Goal: Find specific page/section: Find specific page/section

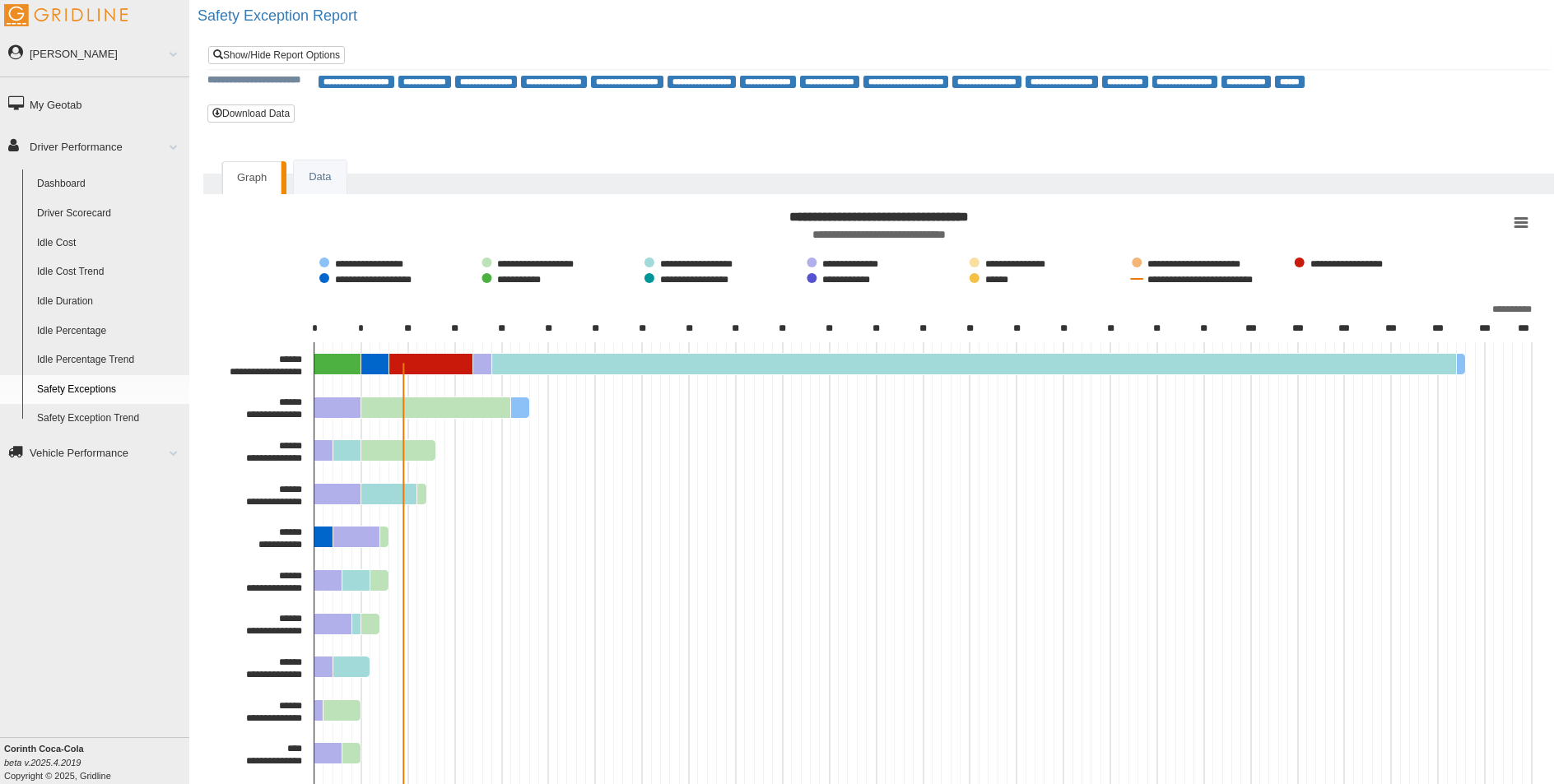
scroll to position [137, 0]
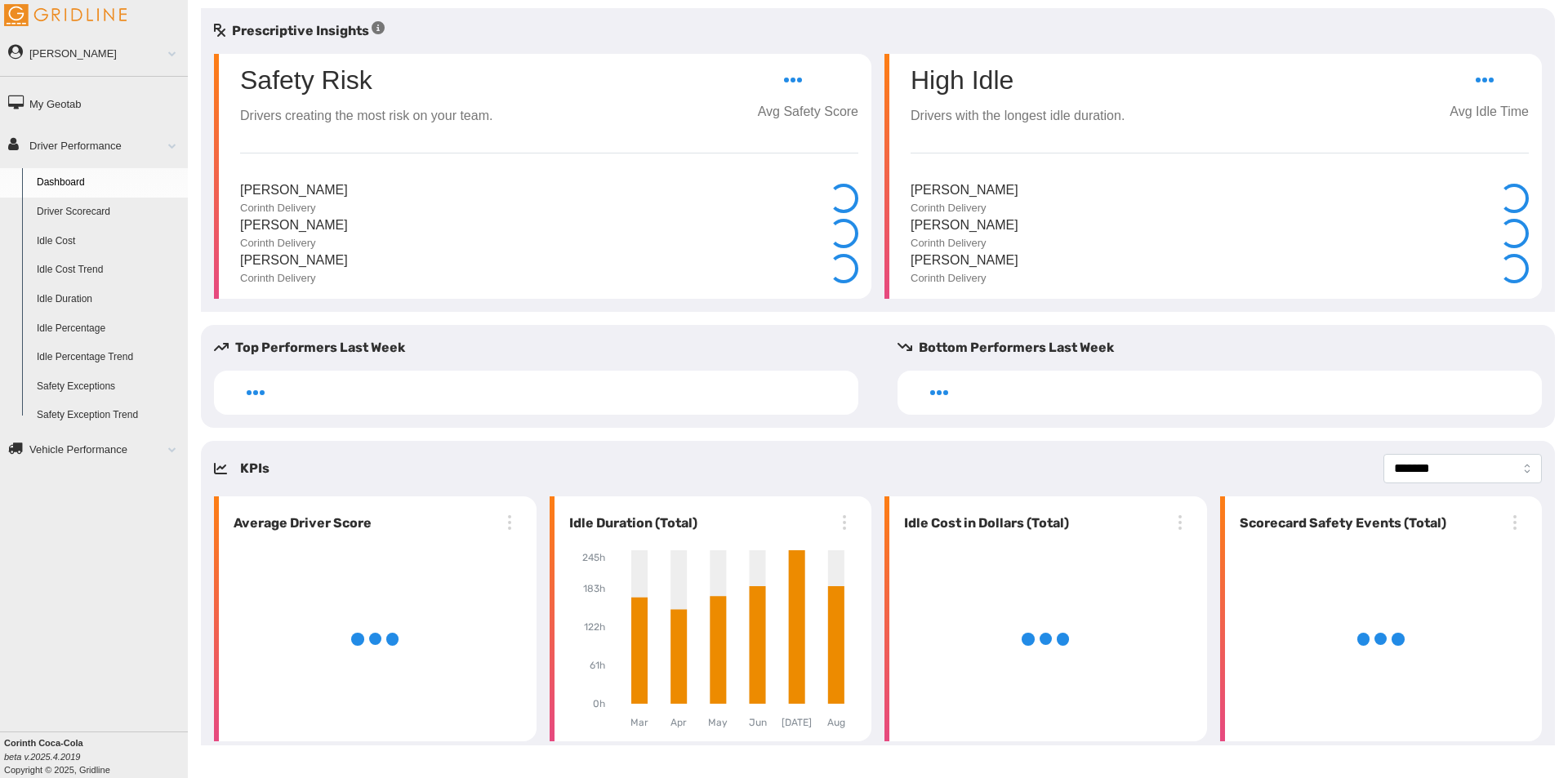
select select "**********"
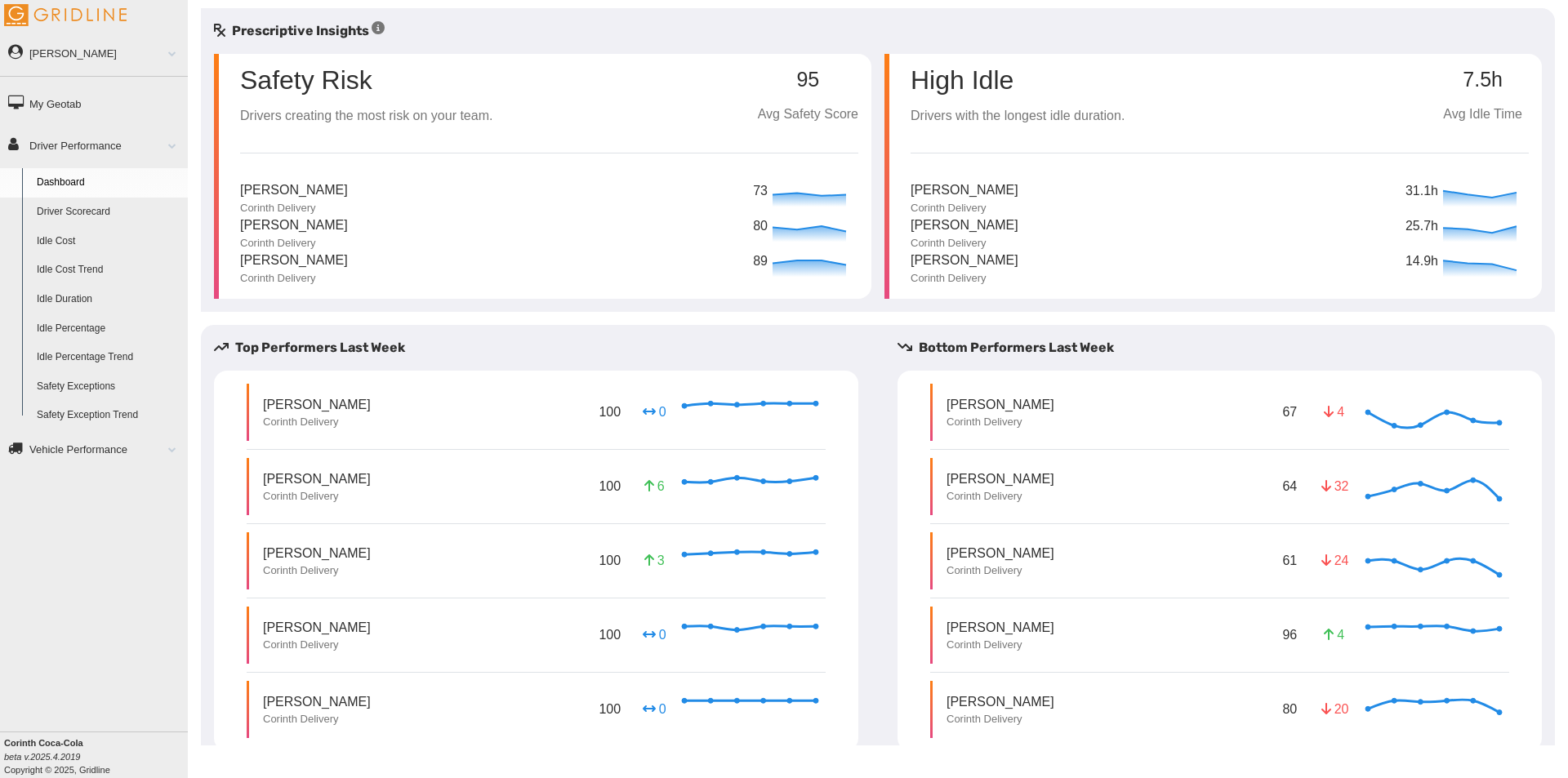
click at [1100, 567] on div "Jeffery Taylor Corinth Delivery 61 24 Invalid Date" at bounding box center [1220, 560] width 579 height 57
click at [99, 205] on link "Driver Scorecard" at bounding box center [108, 212] width 158 height 29
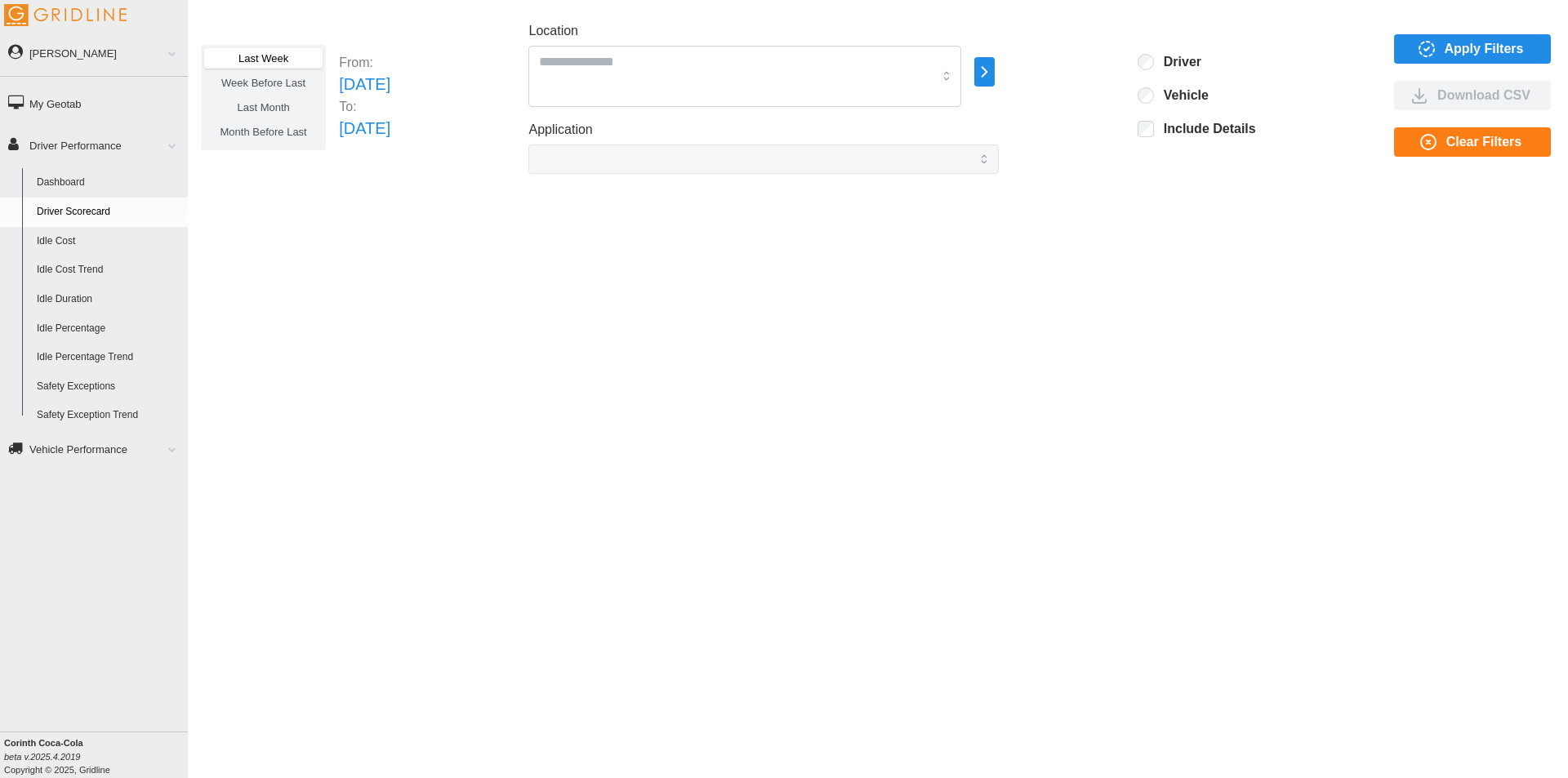
click at [1481, 49] on span "Apply Filters" at bounding box center [1484, 49] width 80 height 28
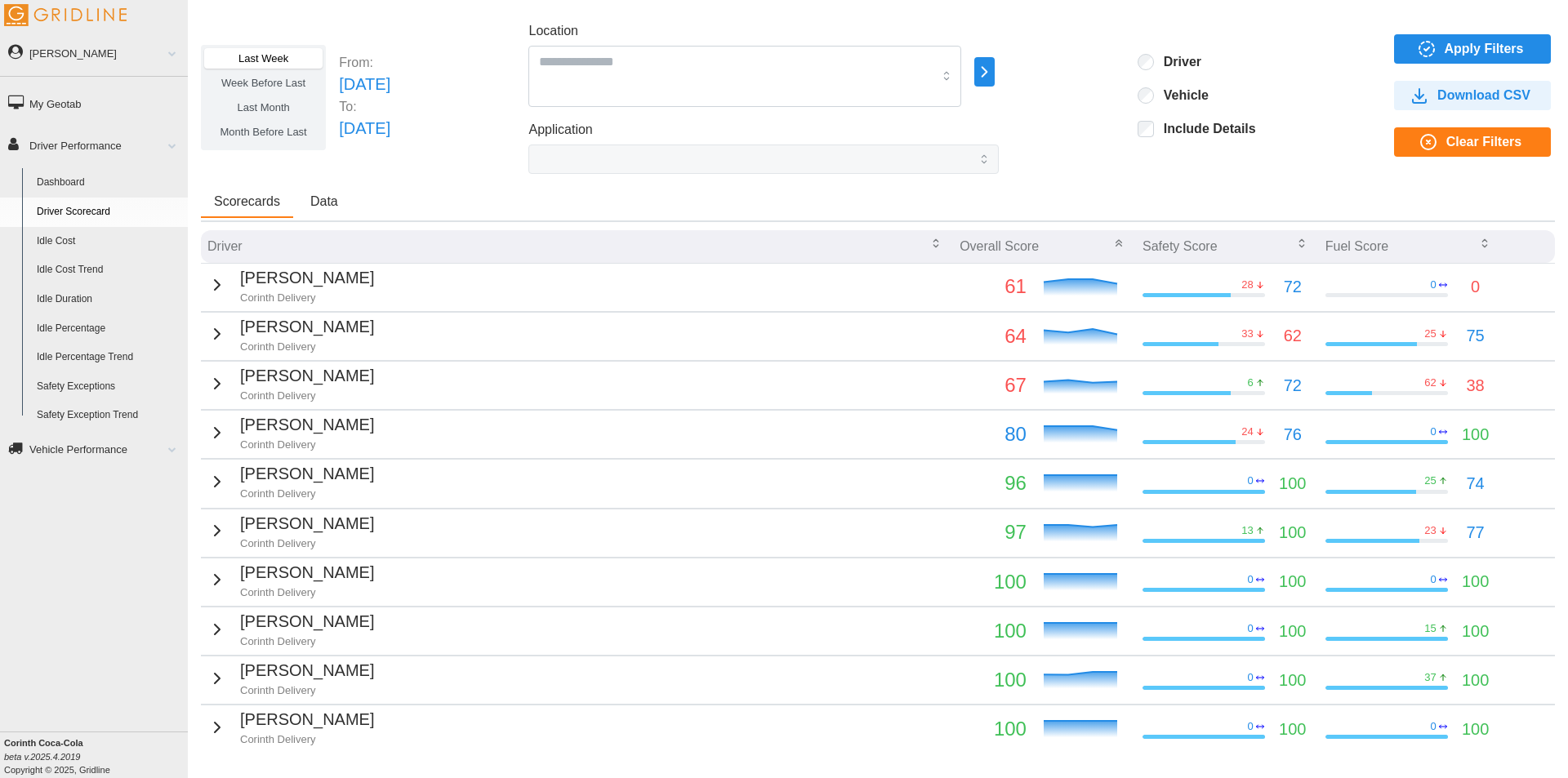
click at [249, 375] on p "[PERSON_NAME]" at bounding box center [307, 376] width 134 height 25
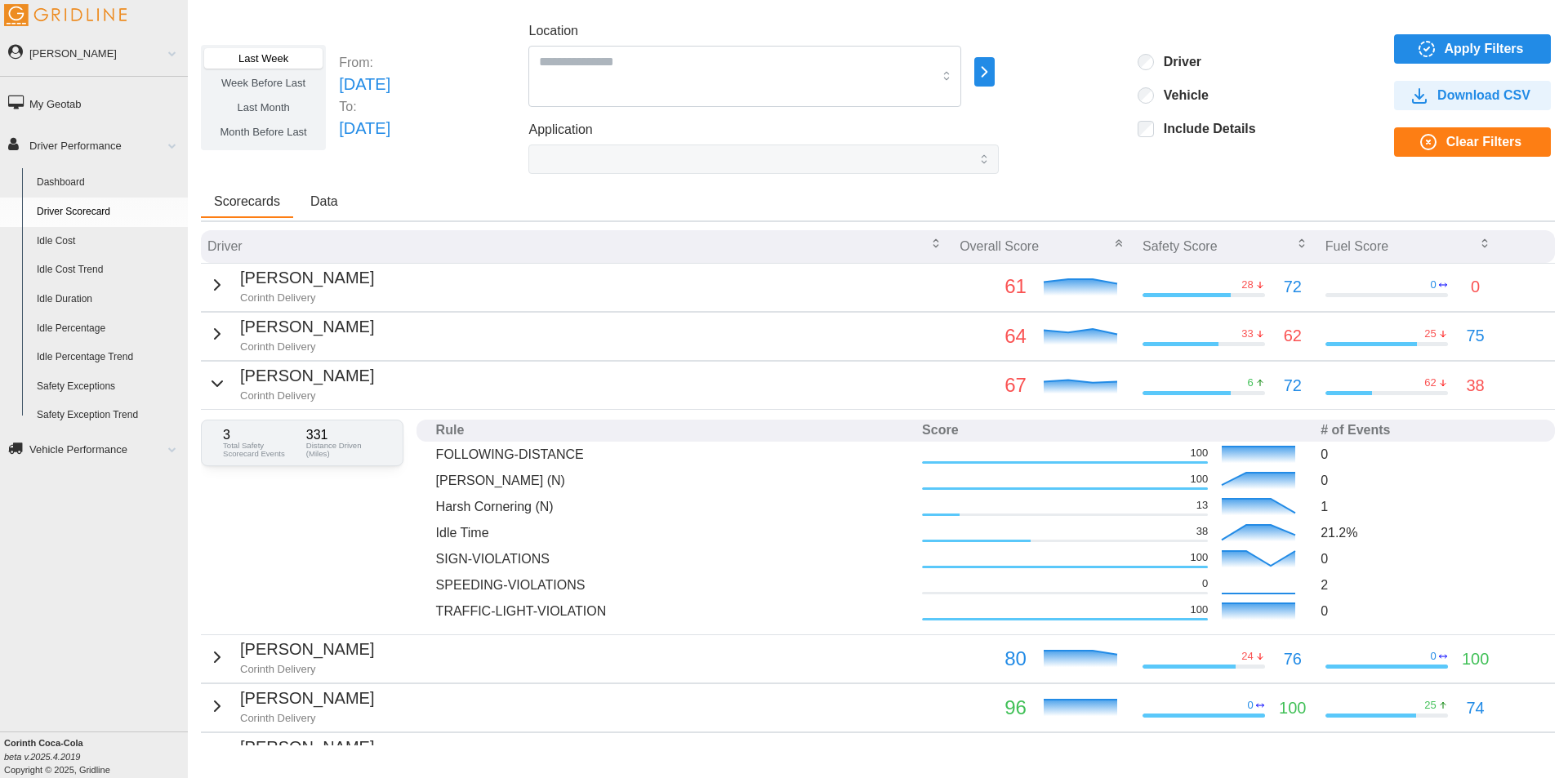
click at [1321, 558] on p "0" at bounding box center [1428, 558] width 215 height 18
click at [208, 288] on icon "button" at bounding box center [218, 285] width 19 height 19
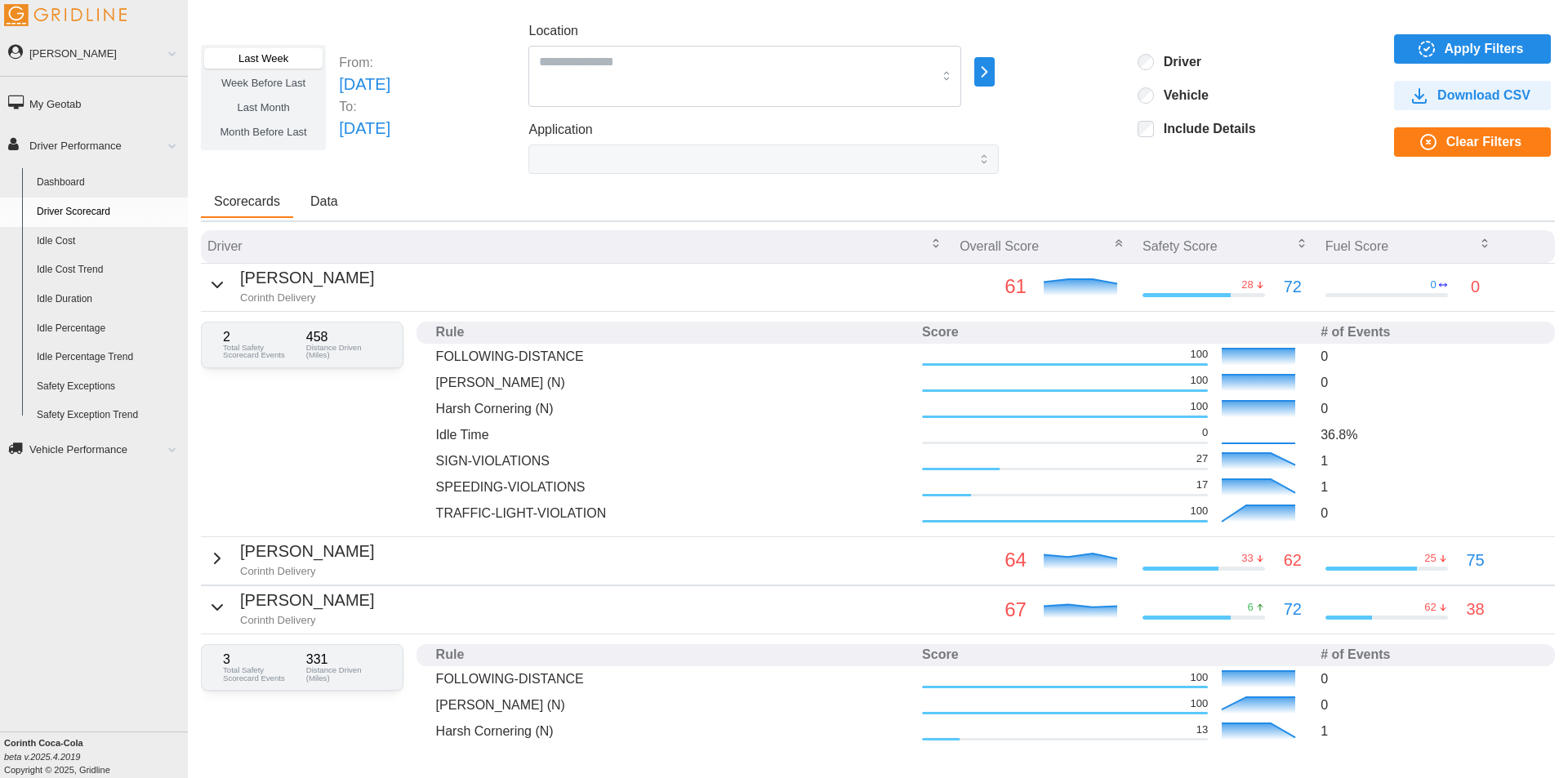
click at [209, 564] on icon "button" at bounding box center [218, 558] width 19 height 19
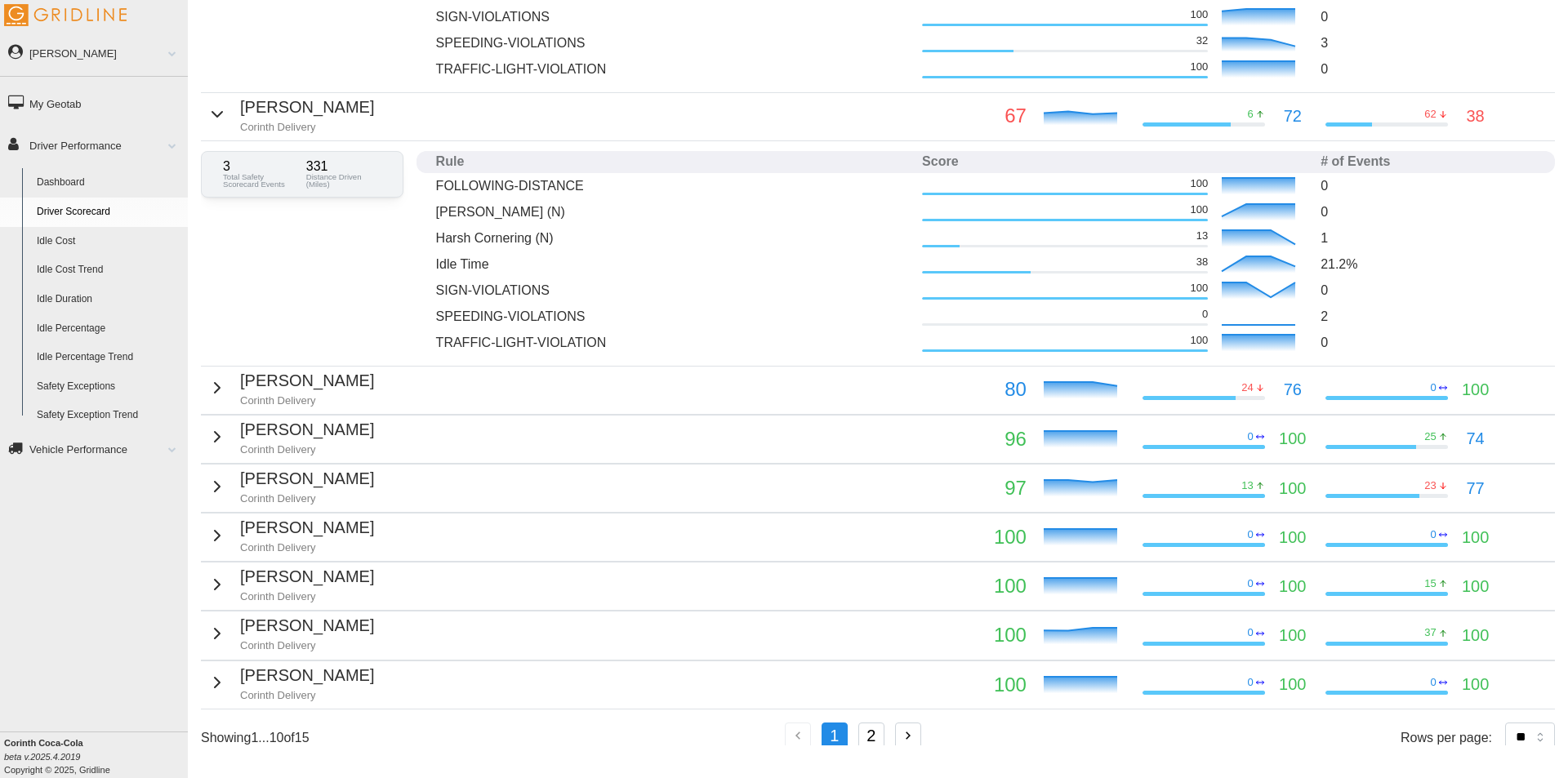
scroll to position [738, 0]
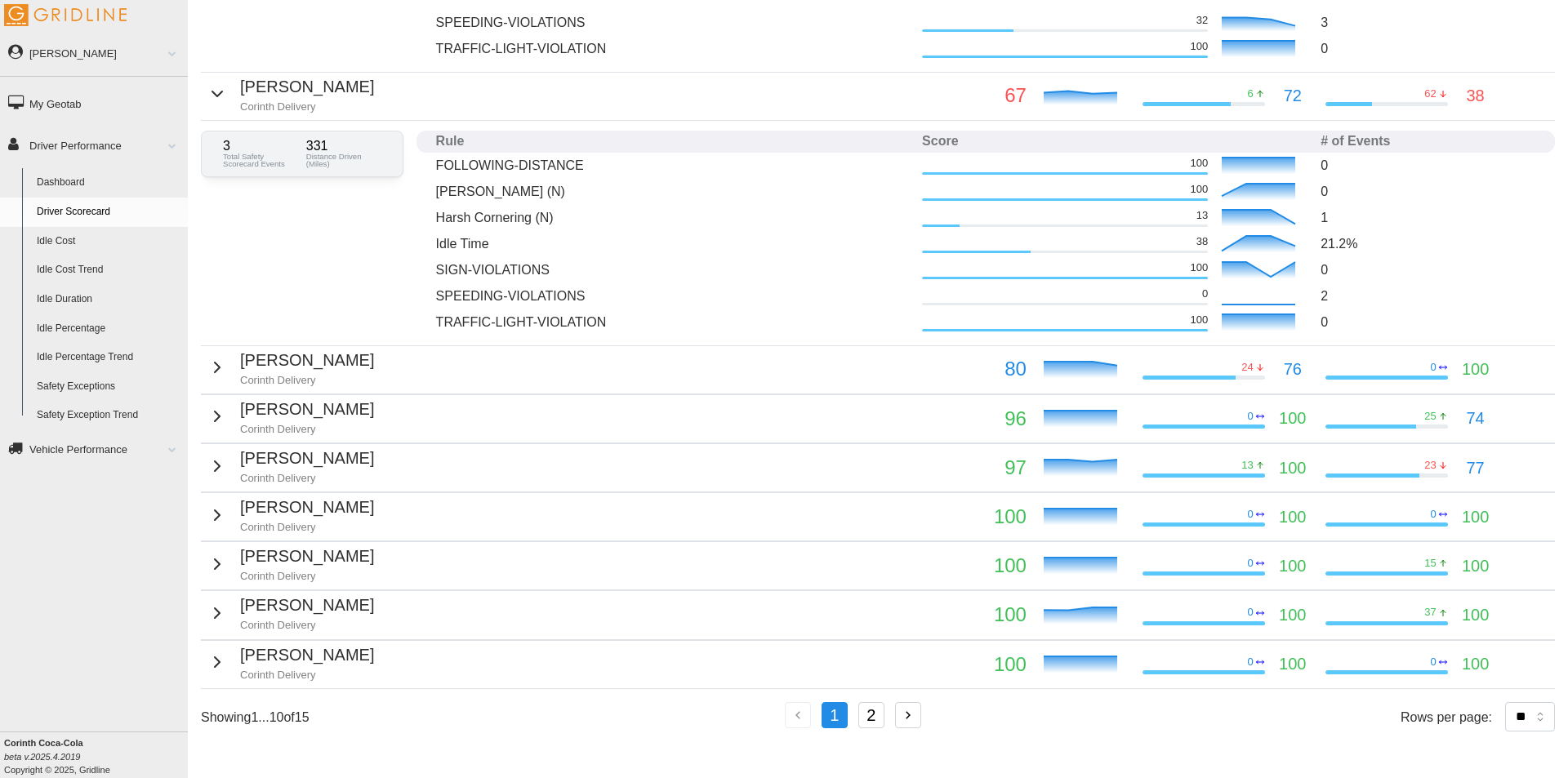
click at [231, 367] on div "[PERSON_NAME] Corinth Delivery" at bounding box center [291, 367] width 167 height 40
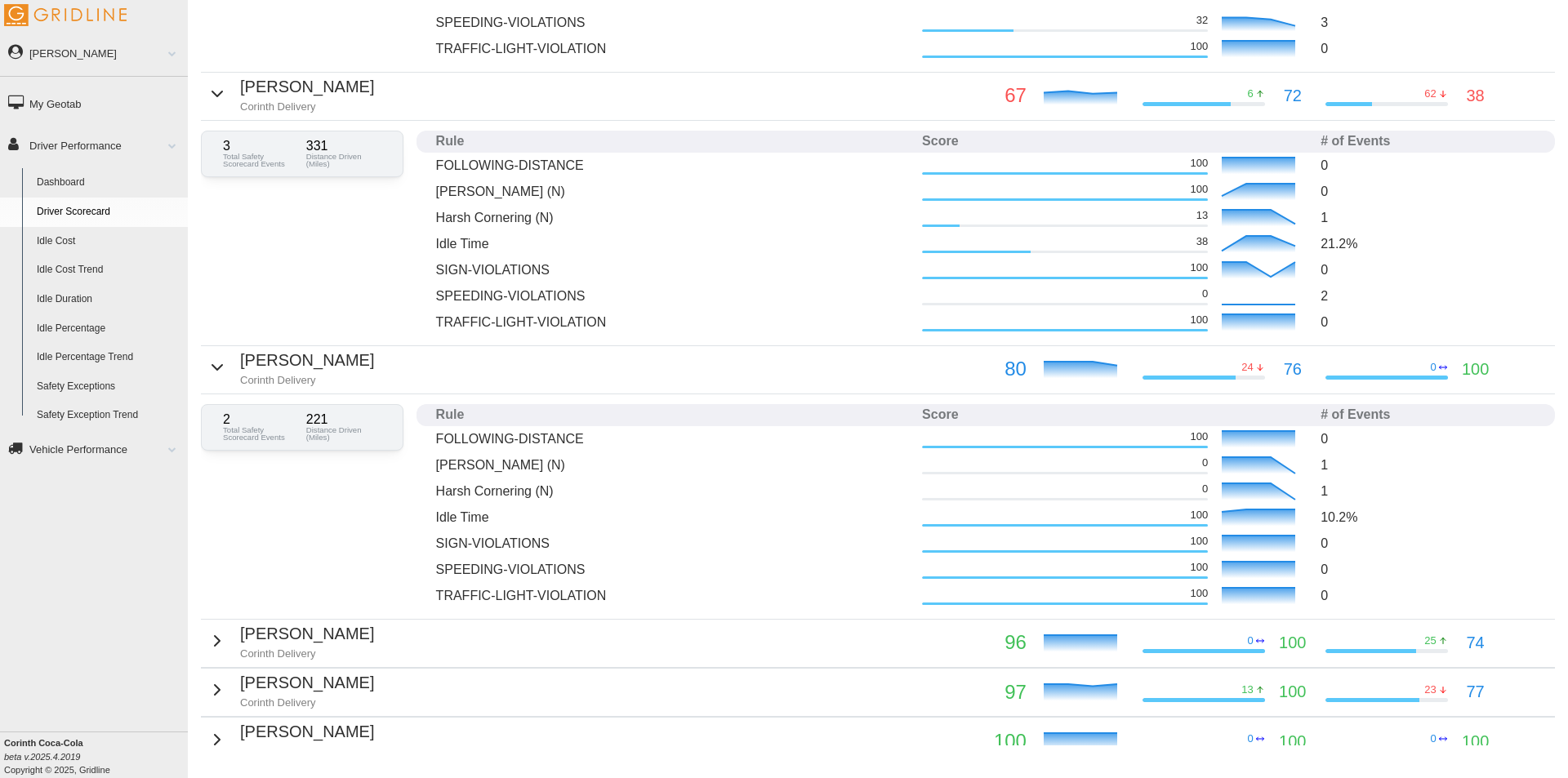
click at [231, 367] on div "[PERSON_NAME] Corinth Delivery" at bounding box center [291, 367] width 167 height 40
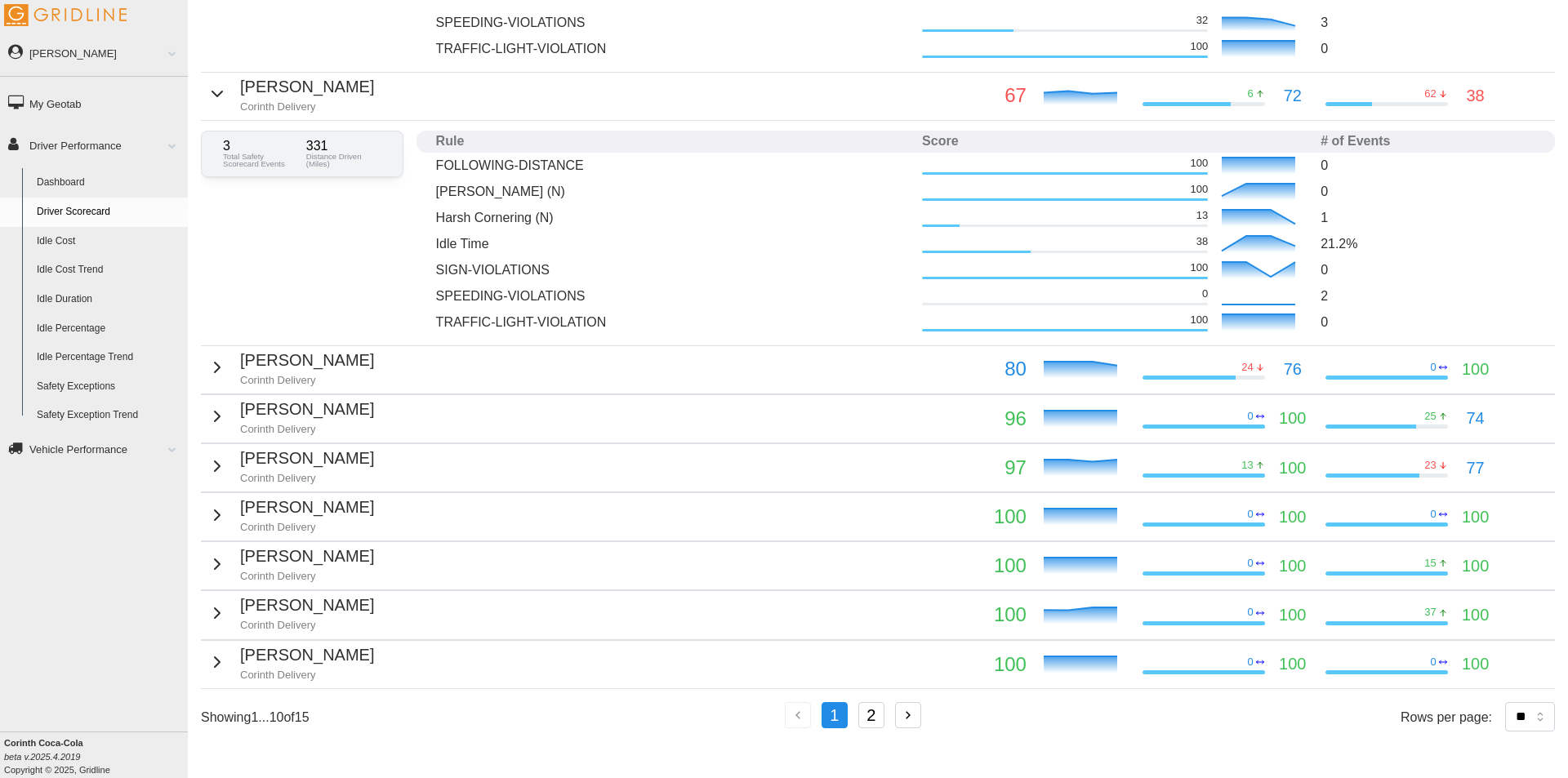
scroll to position [0, 0]
